Goal: Task Accomplishment & Management: Use online tool/utility

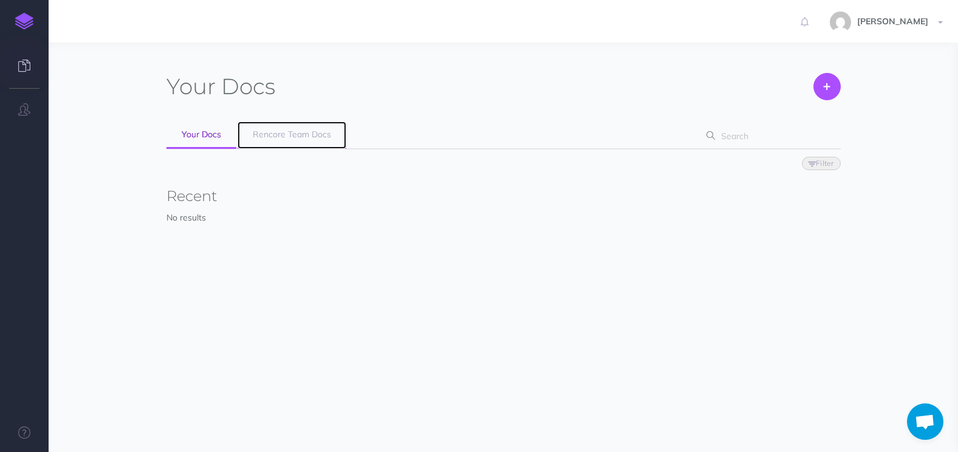
click at [303, 142] on link "Rencore Team Docs" at bounding box center [292, 135] width 109 height 27
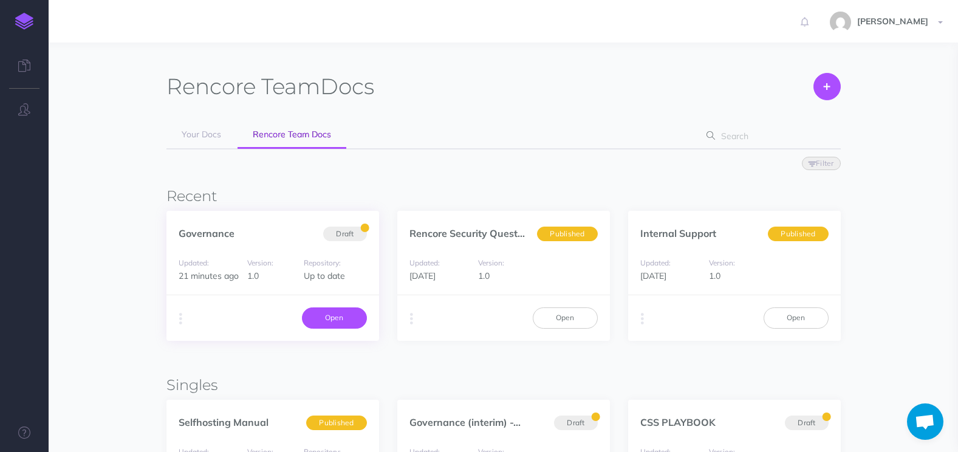
drag, startPoint x: 332, startPoint y: 318, endPoint x: 332, endPoint y: 339, distance: 20.7
click at [332, 318] on link "Open" at bounding box center [334, 318] width 65 height 21
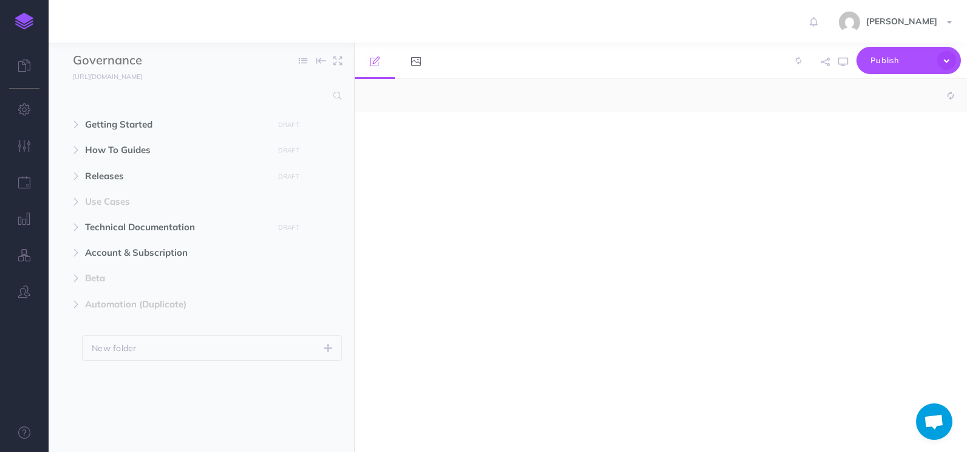
select select "null"
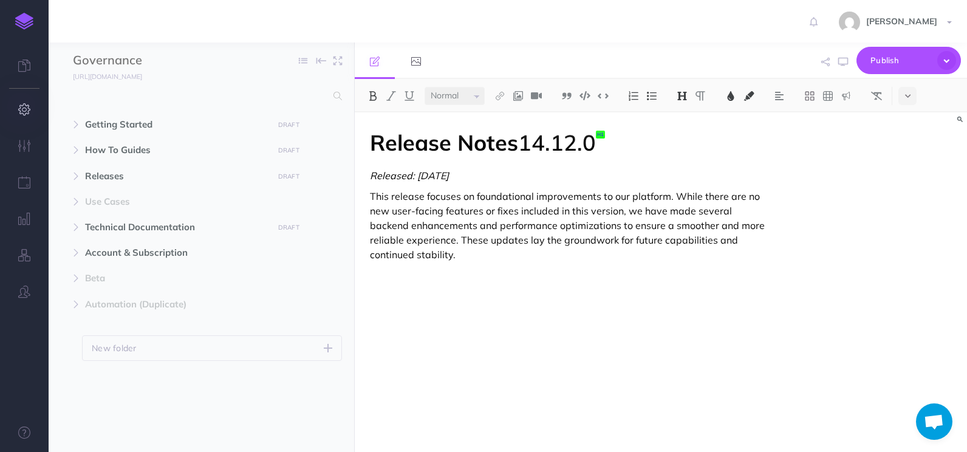
drag, startPoint x: 19, startPoint y: 113, endPoint x: 24, endPoint y: 119, distance: 7.8
click at [19, 112] on icon "button" at bounding box center [24, 109] width 13 height 12
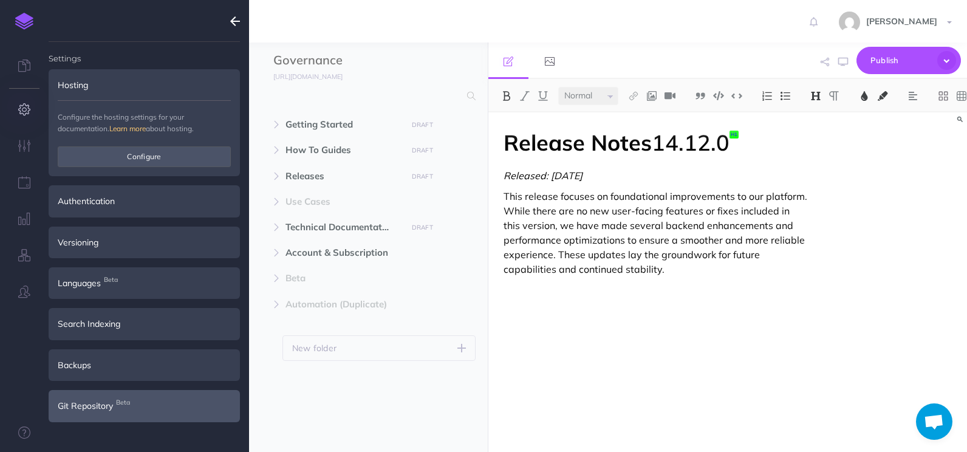
click at [101, 411] on span "Git Repository Beta" at bounding box center [85, 405] width 55 height 13
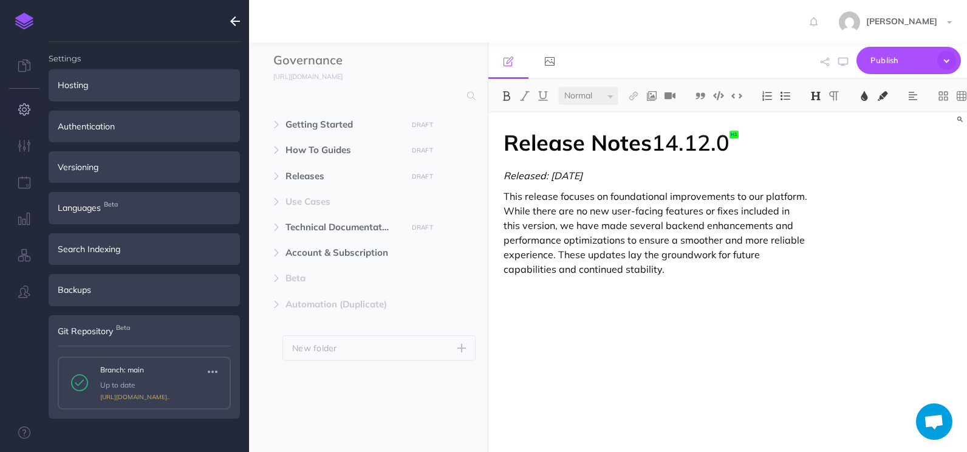
click at [232, 21] on icon "button" at bounding box center [235, 21] width 10 height 15
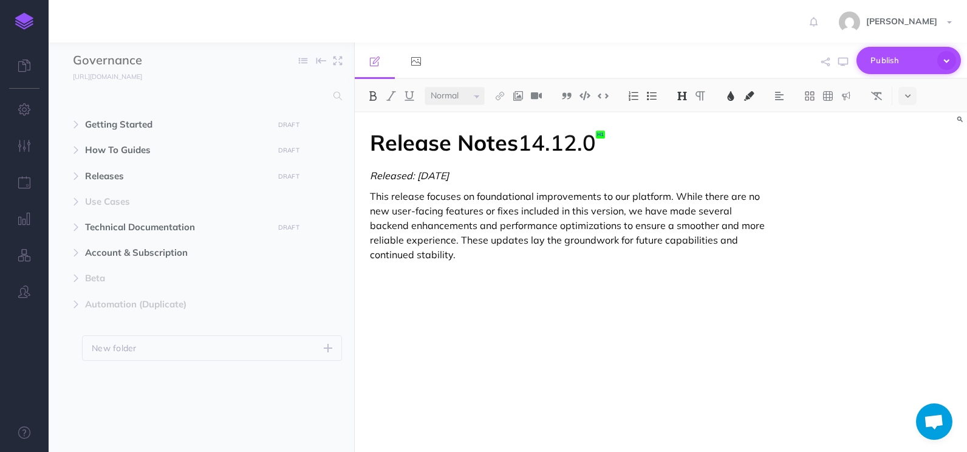
click at [950, 60] on icon "button" at bounding box center [947, 60] width 19 height 19
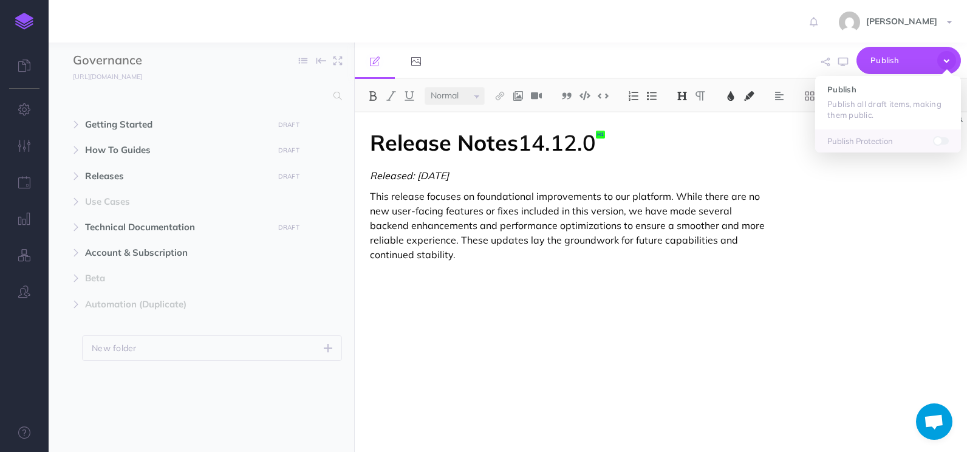
click at [880, 222] on div "Release Notes 14.12.0 Released: 2025-08-13 This release focuses on foundational…" at bounding box center [661, 282] width 613 height 340
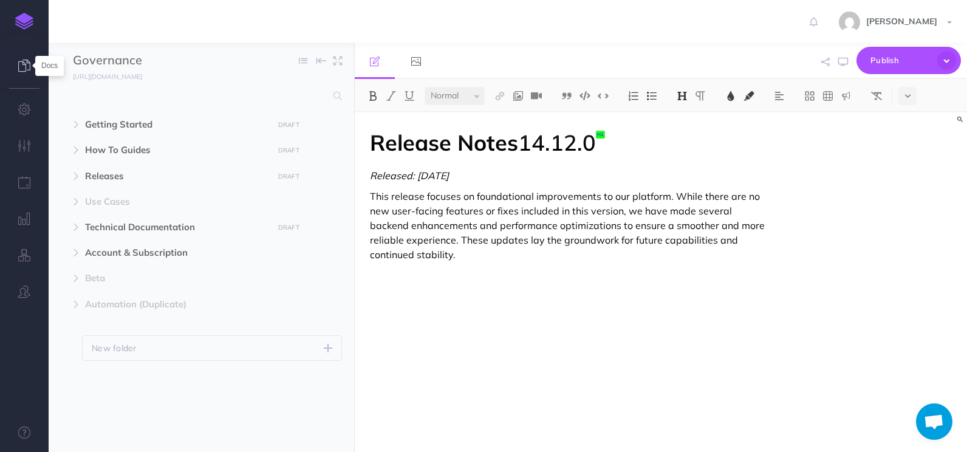
click at [21, 71] on icon at bounding box center [24, 66] width 12 height 12
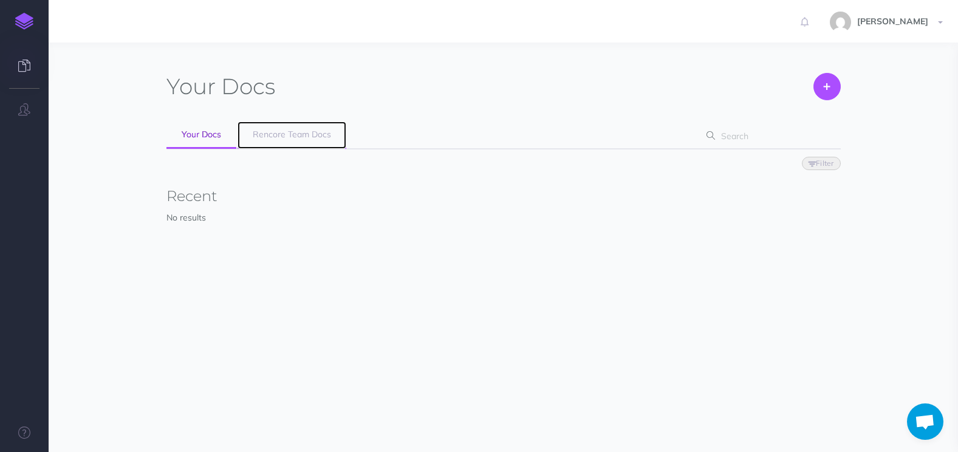
click at [294, 141] on link "Rencore Team Docs" at bounding box center [292, 135] width 109 height 27
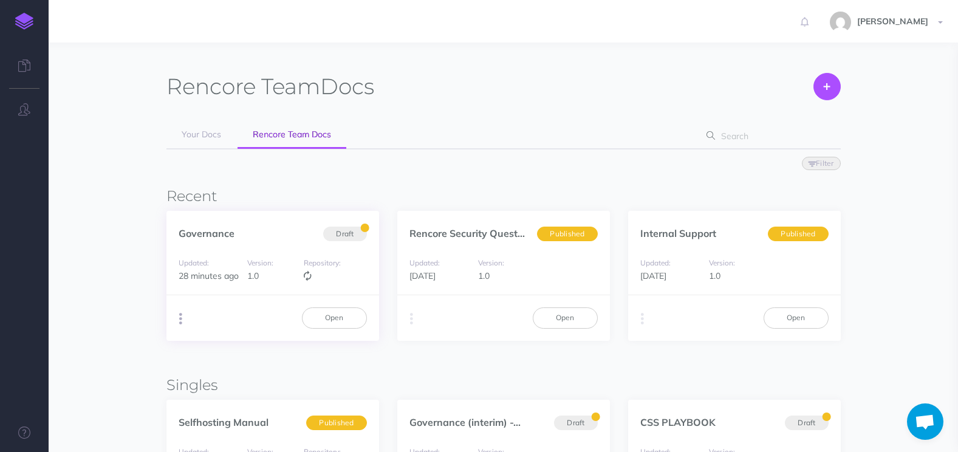
click at [175, 321] on button "button" at bounding box center [181, 319] width 12 height 18
click at [208, 385] on button "Advanced" at bounding box center [243, 386] width 152 height 21
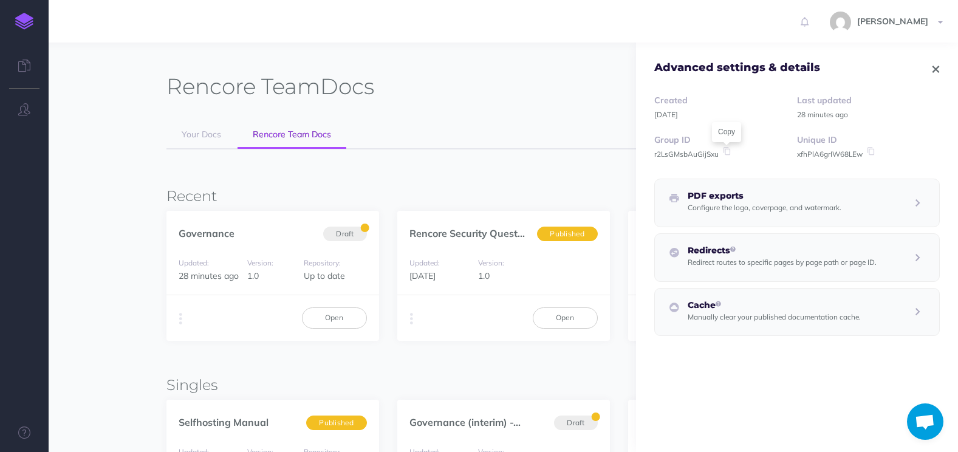
click at [727, 151] on icon at bounding box center [726, 151] width 11 height 9
click at [933, 68] on icon "button" at bounding box center [936, 69] width 7 height 9
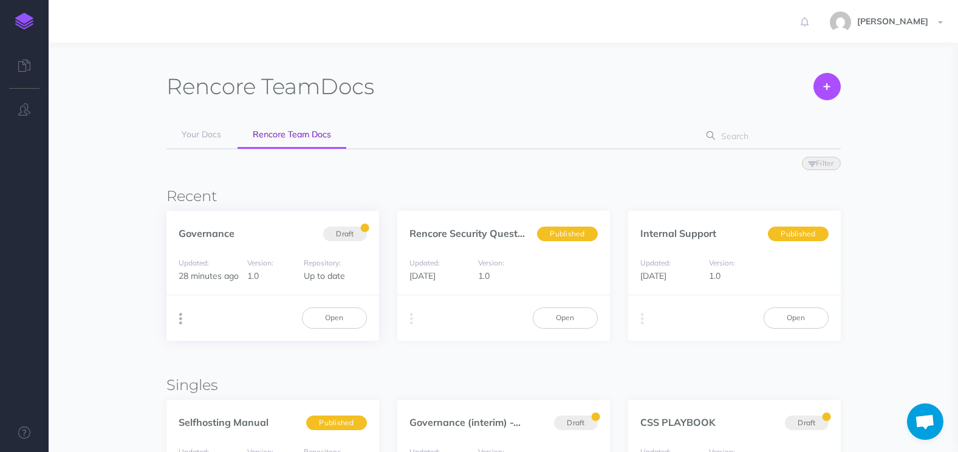
click at [176, 324] on button "button" at bounding box center [181, 319] width 12 height 18
click at [327, 315] on link "Open" at bounding box center [334, 318] width 65 height 21
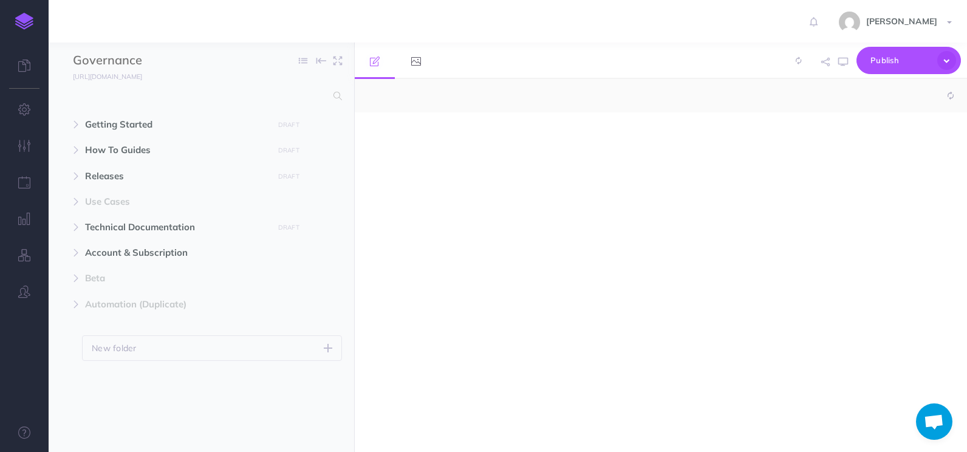
select select "null"
